Goal: Task Accomplishment & Management: Manage account settings

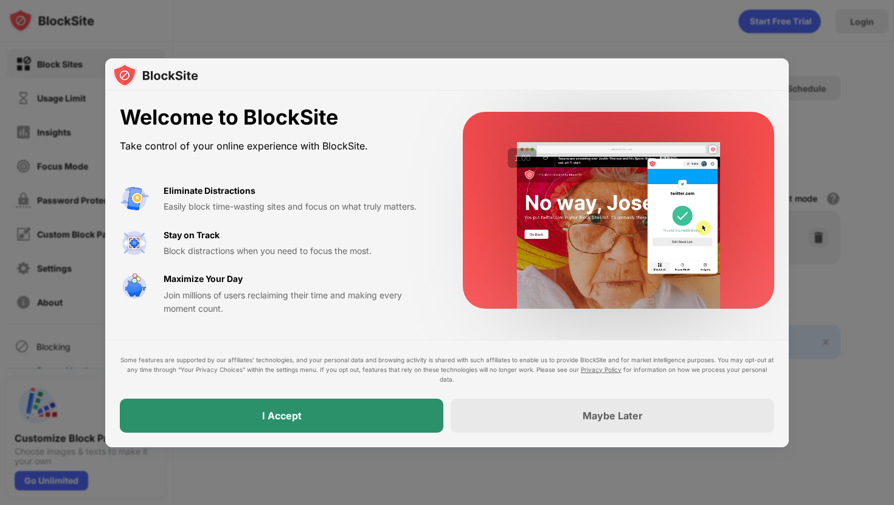
click at [305, 420] on div "I Accept" at bounding box center [281, 416] width 323 height 34
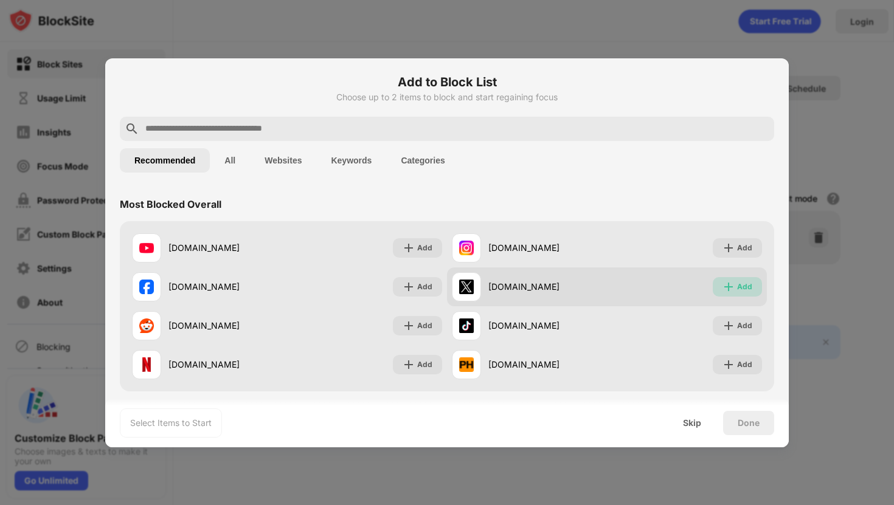
click at [729, 284] on img at bounding box center [728, 287] width 12 height 12
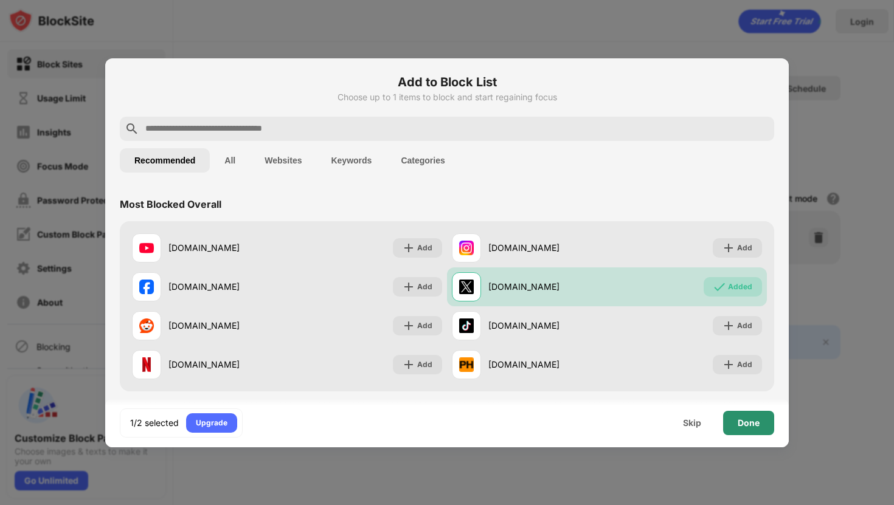
click at [751, 422] on div "Done" at bounding box center [748, 423] width 22 height 10
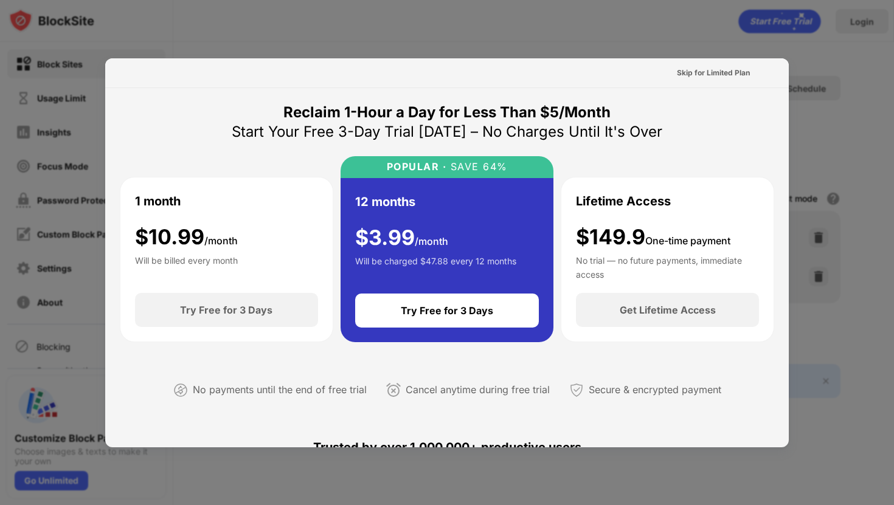
click at [893, 111] on div at bounding box center [447, 252] width 894 height 505
click at [844, 117] on div at bounding box center [447, 252] width 894 height 505
drag, startPoint x: 662, startPoint y: 135, endPoint x: 449, endPoint y: 124, distance: 213.0
click at [449, 124] on div "Reclaim 1-Hour a Day for Less Than $5/Month Start Your Free 3-Day Trial Today –…" at bounding box center [447, 261] width 654 height 316
click at [449, 124] on div "Start Your Free 3-Day Trial Today – No Charges Until It's Over" at bounding box center [447, 131] width 430 height 19
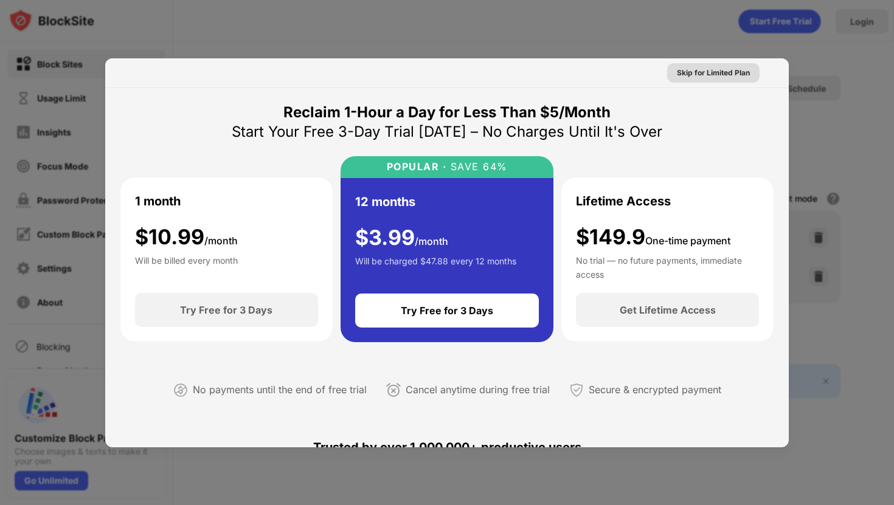
click at [716, 74] on div "Skip for Limited Plan" at bounding box center [713, 73] width 73 height 12
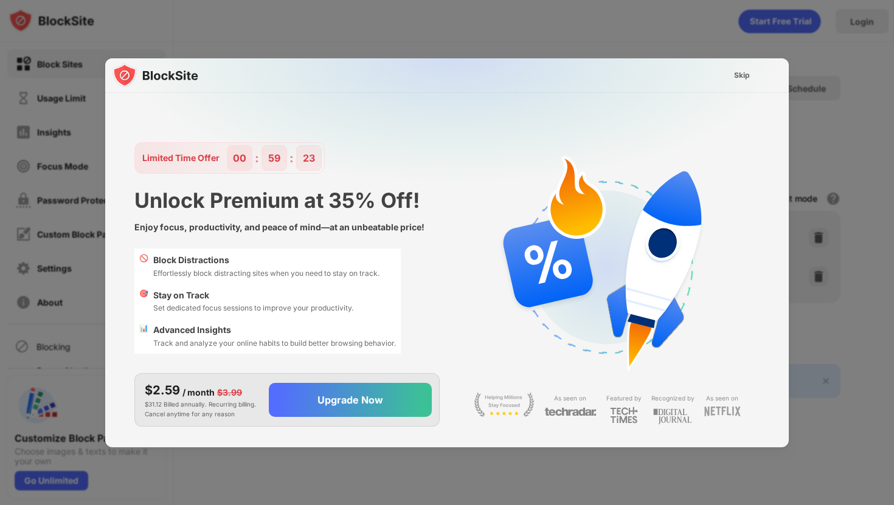
click at [717, 95] on img at bounding box center [453, 178] width 683 height 241
click at [731, 77] on div "Skip" at bounding box center [741, 75] width 35 height 19
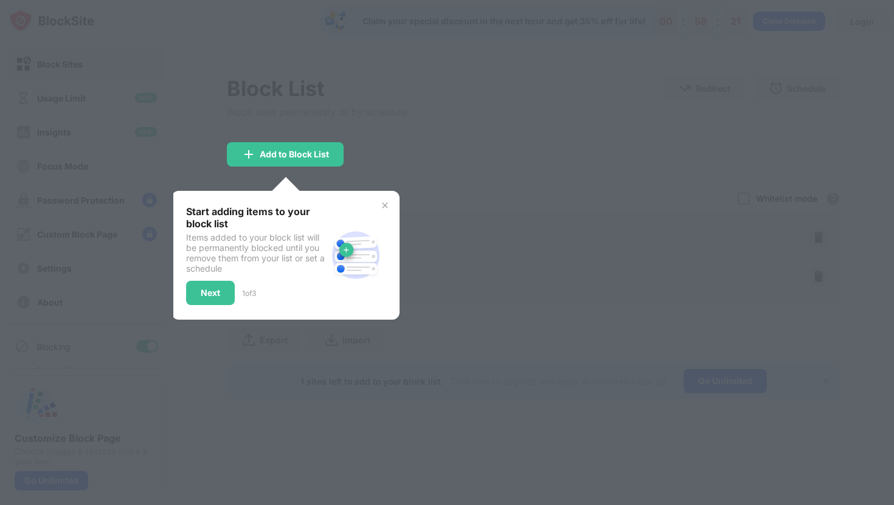
click at [523, 137] on div at bounding box center [447, 252] width 894 height 505
click at [261, 150] on div "Add to Block List" at bounding box center [294, 155] width 69 height 10
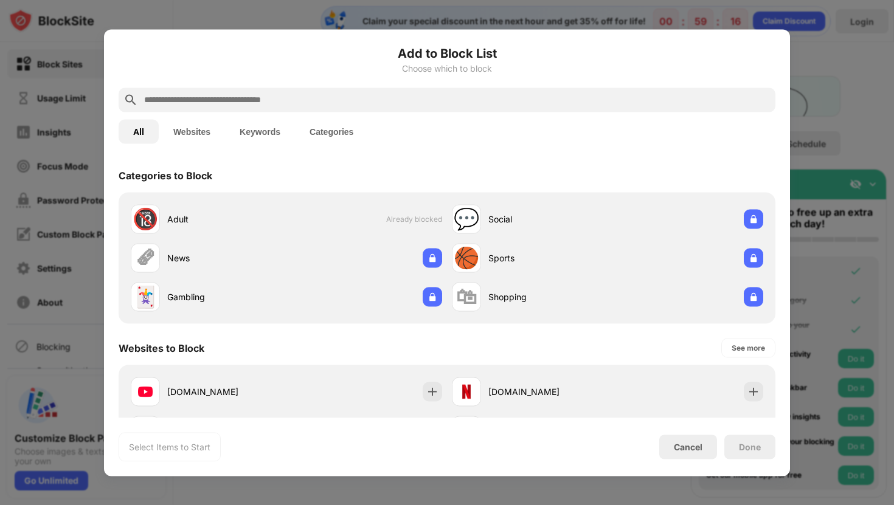
click at [160, 96] on input "text" at bounding box center [456, 99] width 627 height 15
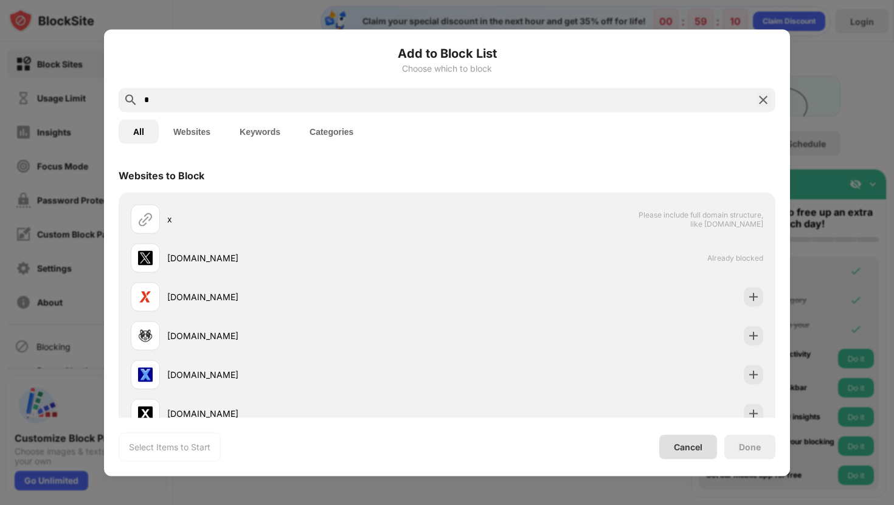
type input "*"
click at [677, 455] on div "Cancel" at bounding box center [688, 447] width 58 height 24
